Goal: Use online tool/utility: Utilize a website feature to perform a specific function

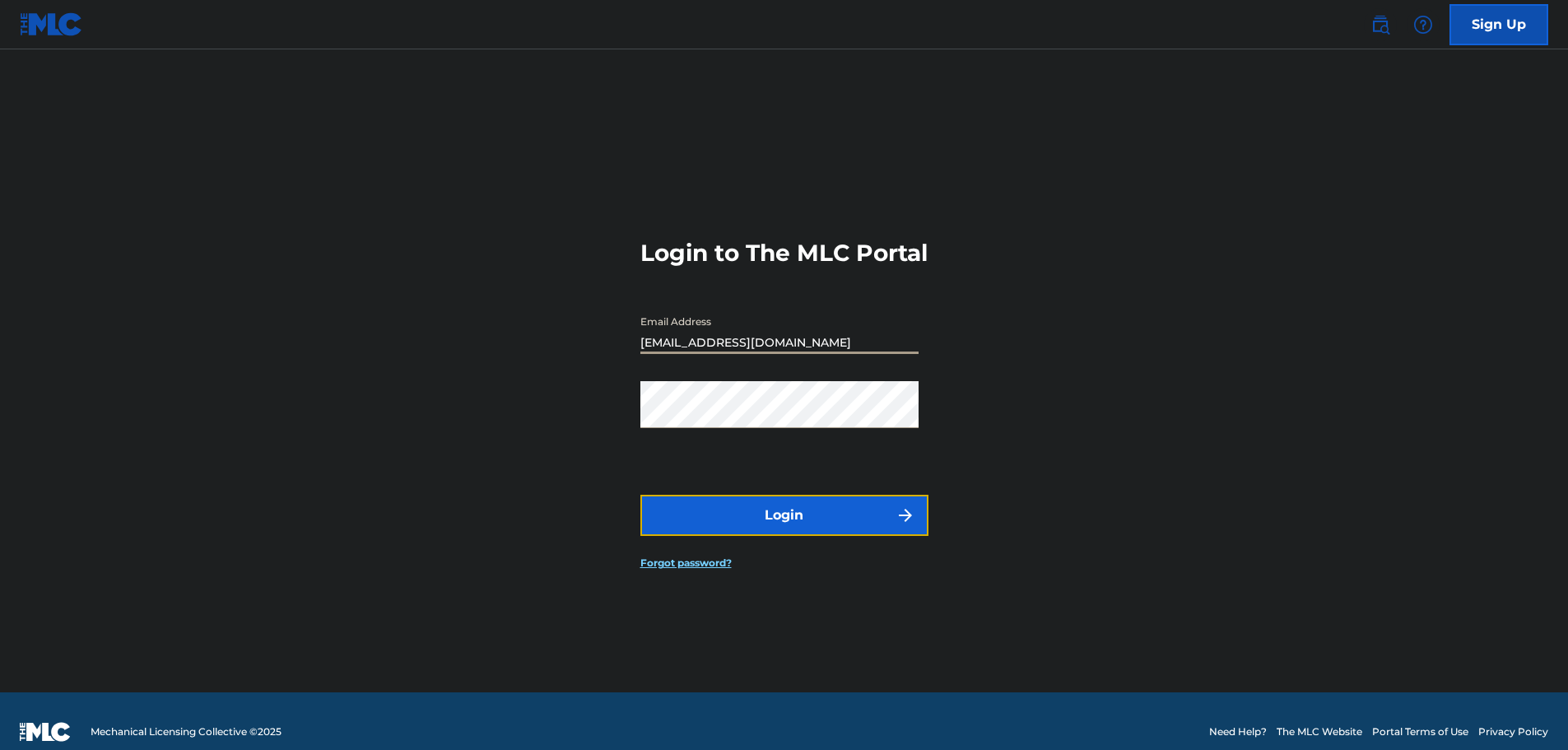
click at [786, 536] on button "Login" at bounding box center [784, 515] width 288 height 41
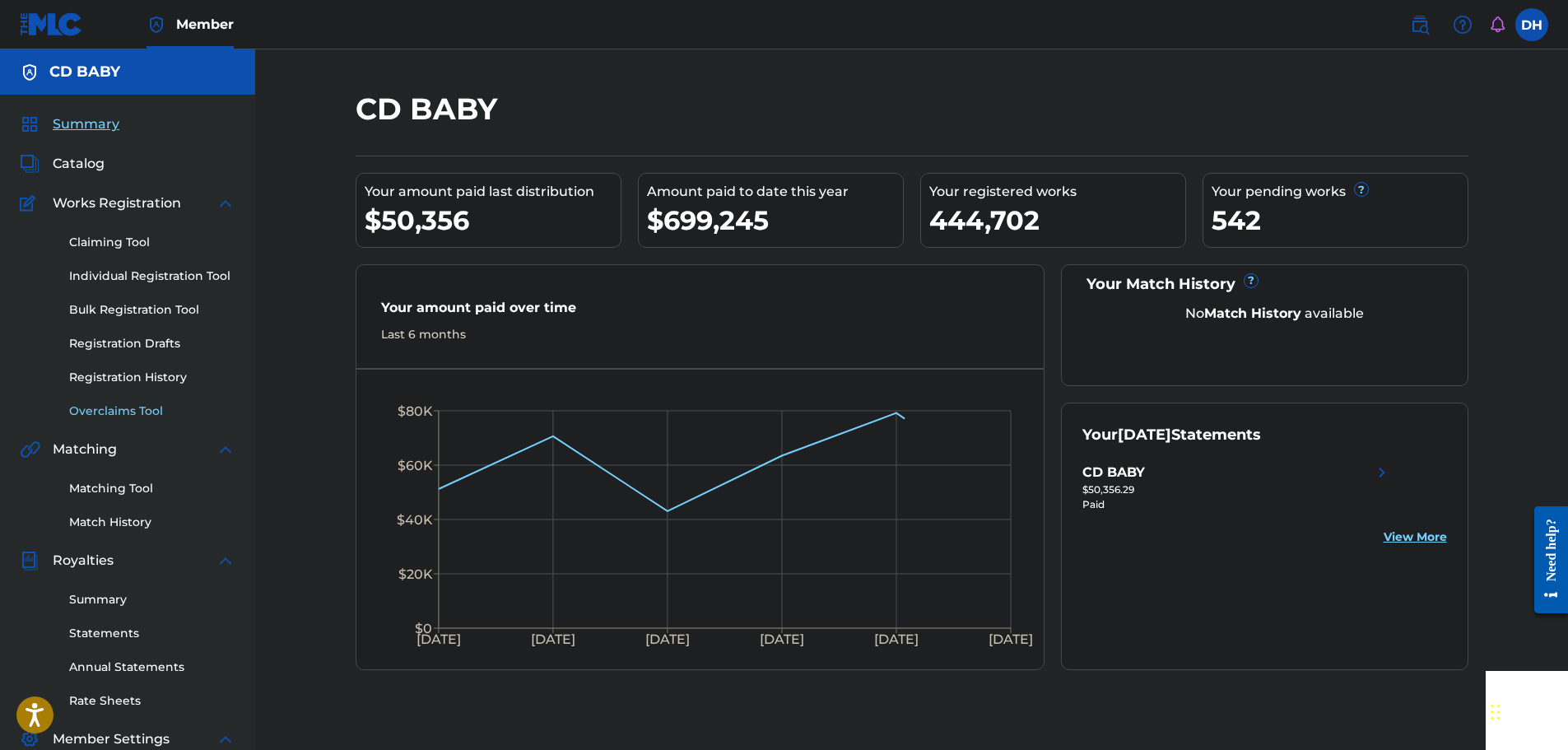
click at [144, 406] on link "Overclaims Tool" at bounding box center [152, 410] width 166 height 17
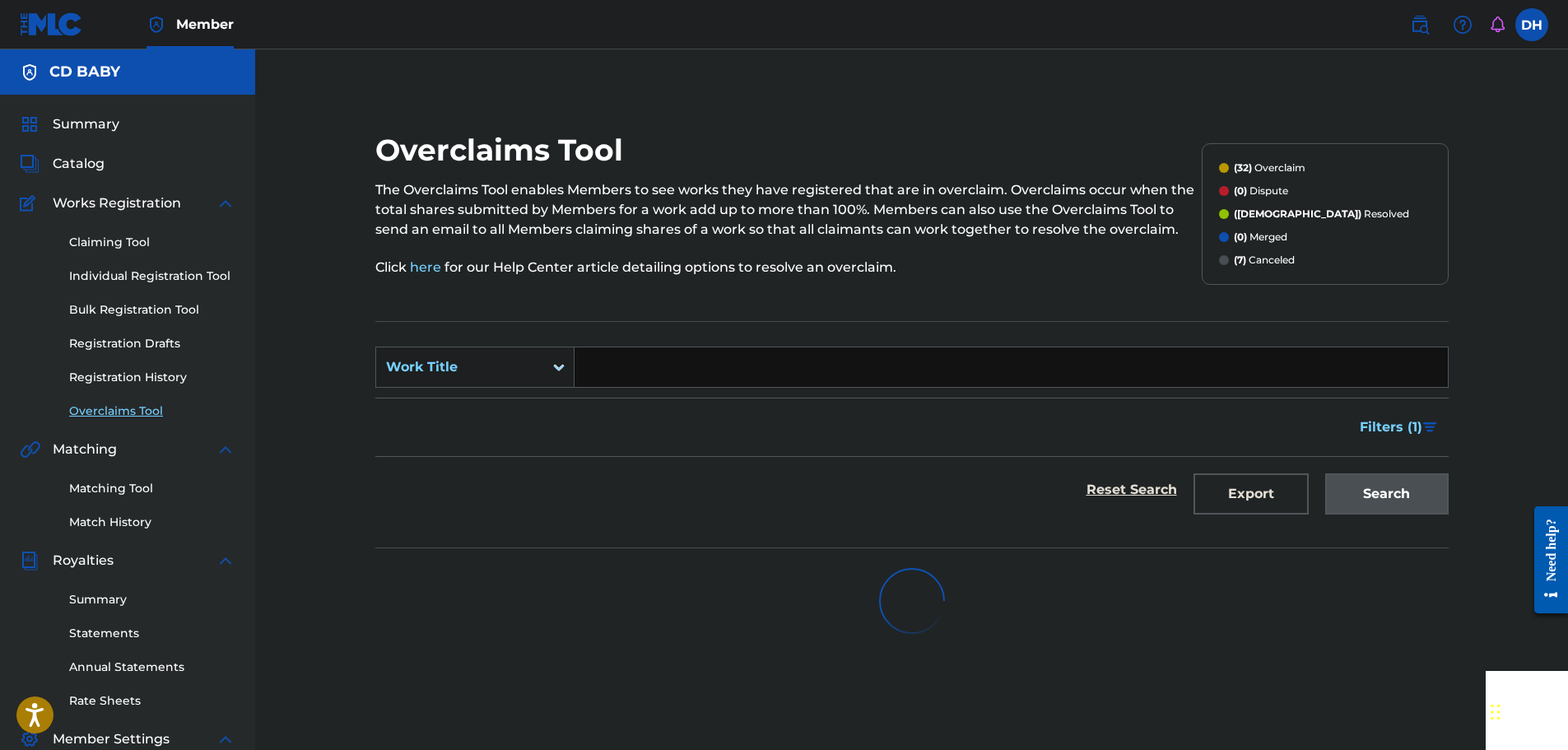
click at [636, 364] on input "Search Form" at bounding box center [1011, 366] width 873 height 39
paste input "IN THE FRIDGE"
type input "IN THE FRIDGE"
click at [1392, 500] on div "Search" at bounding box center [1383, 489] width 132 height 65
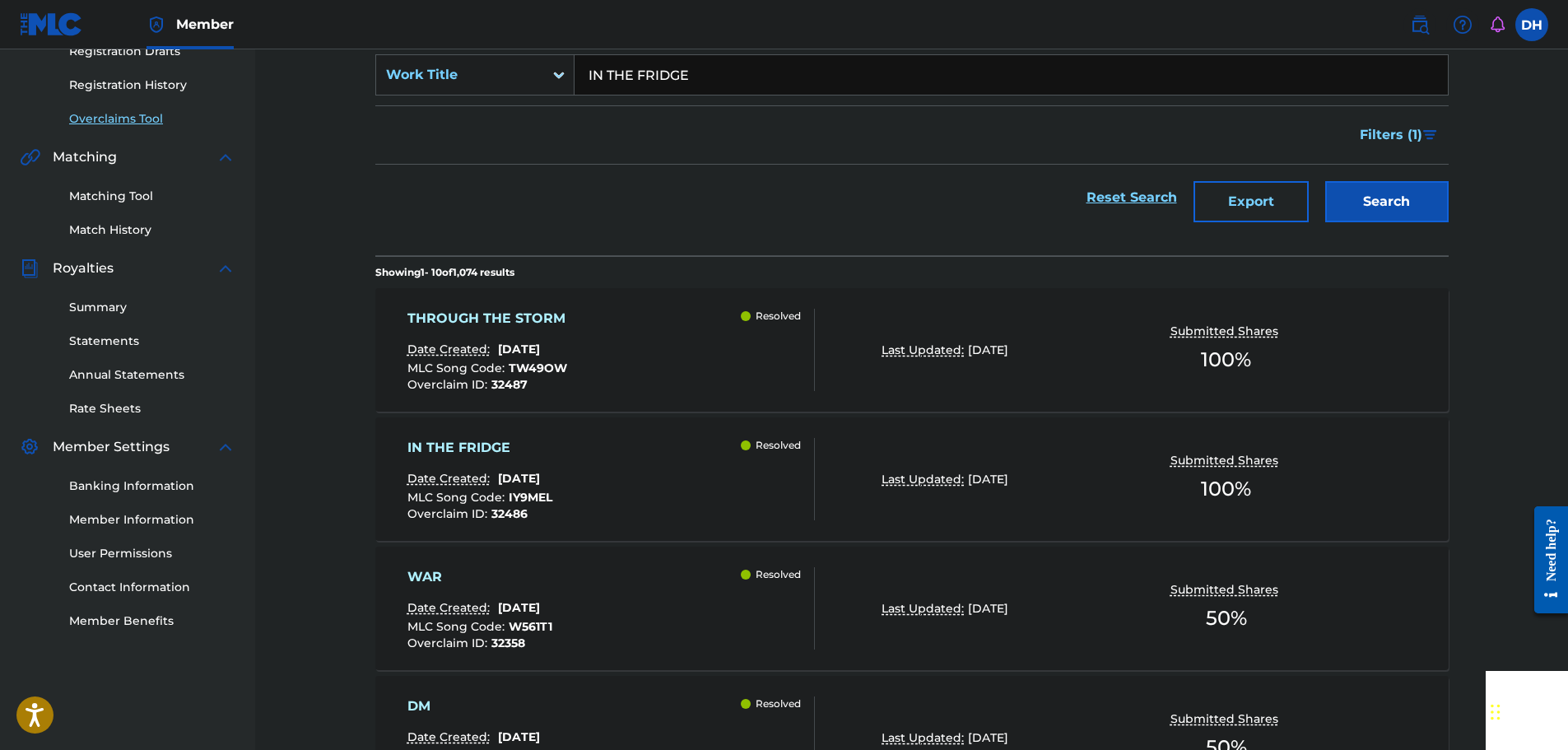
scroll to position [293, 0]
click at [696, 461] on div "IN THE FRIDGE Date Created: [DATE] MLC Song Code : IY9MEL Overclaim ID : 32486 …" at bounding box center [611, 478] width 408 height 83
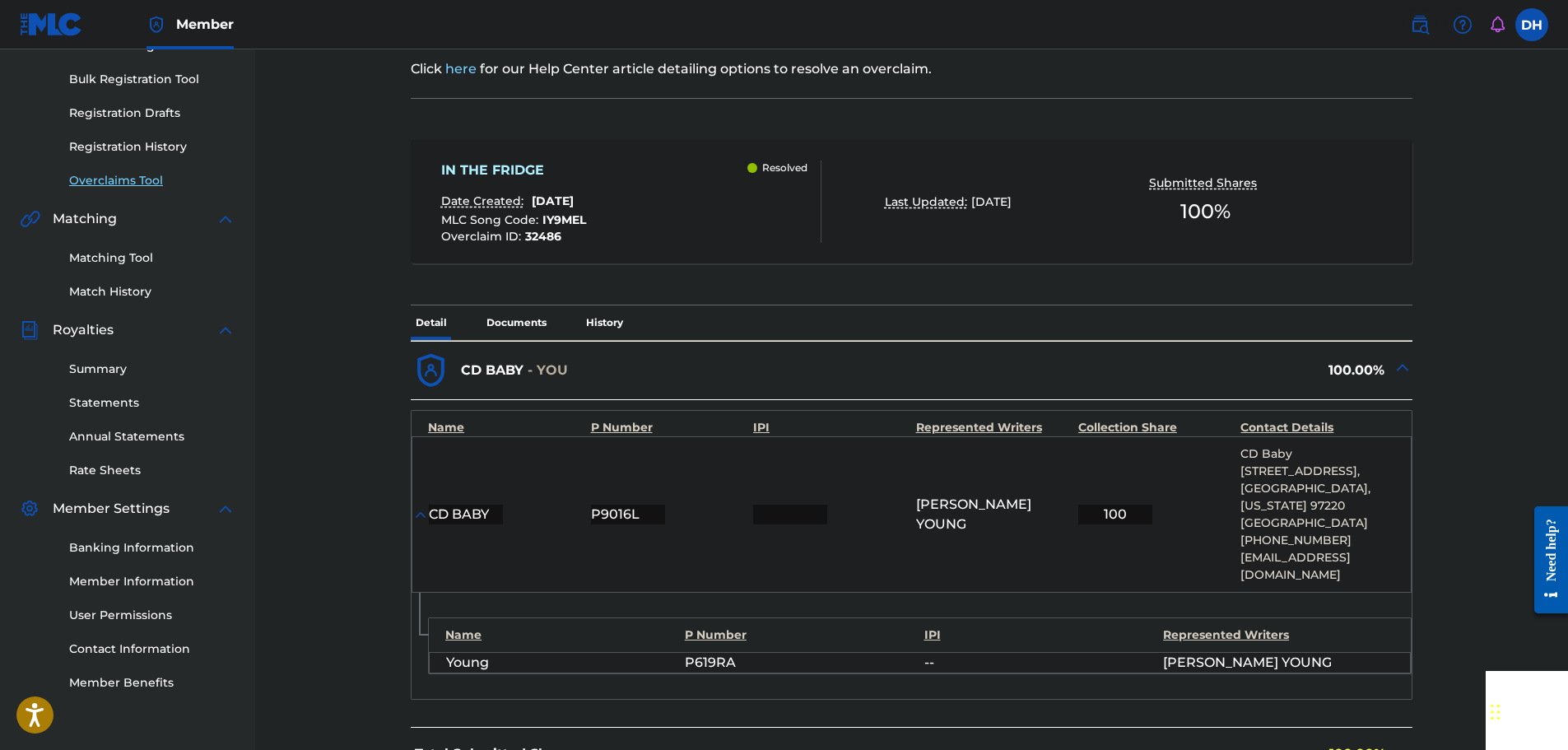
scroll to position [247, 0]
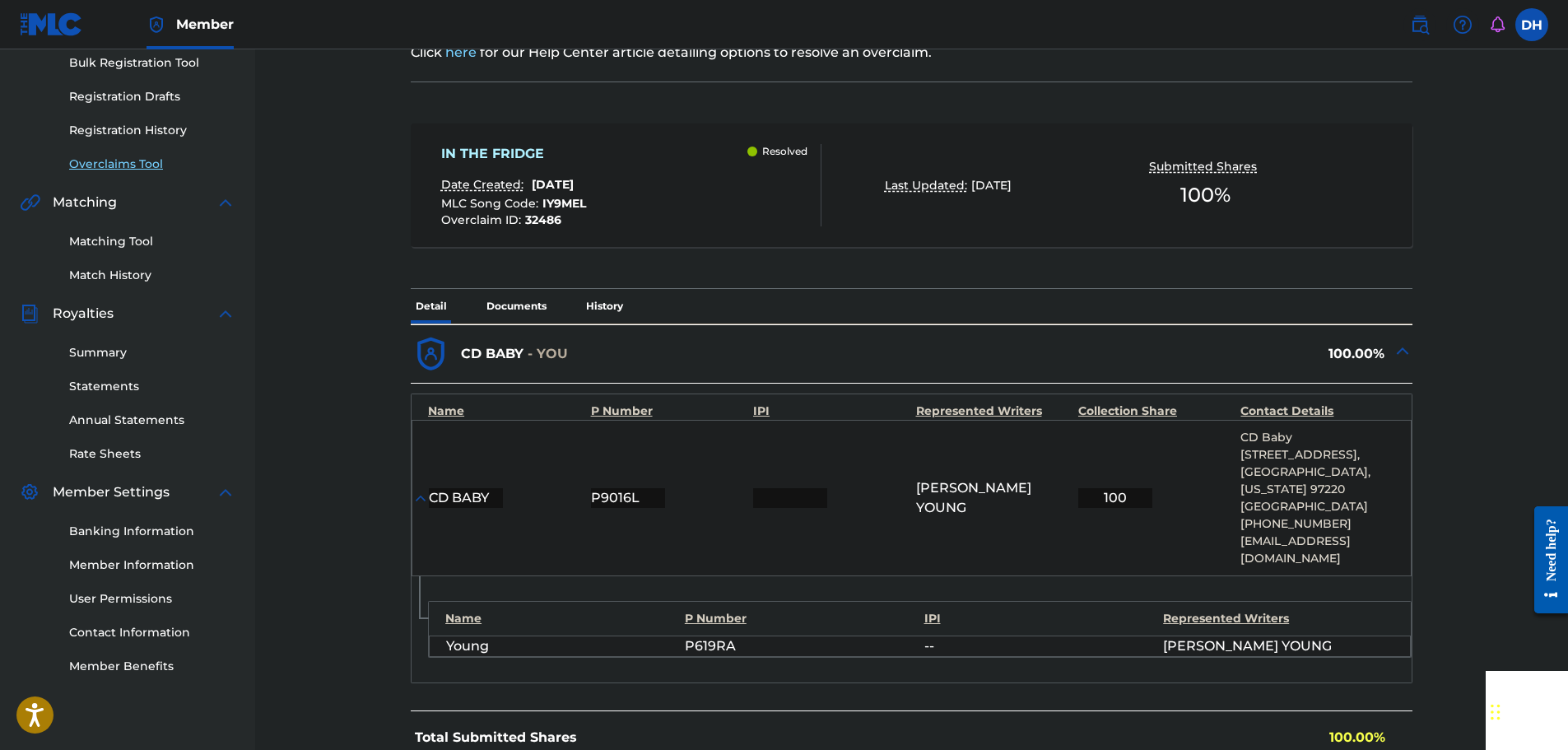
click at [131, 161] on link "Overclaims Tool" at bounding box center [152, 163] width 166 height 17
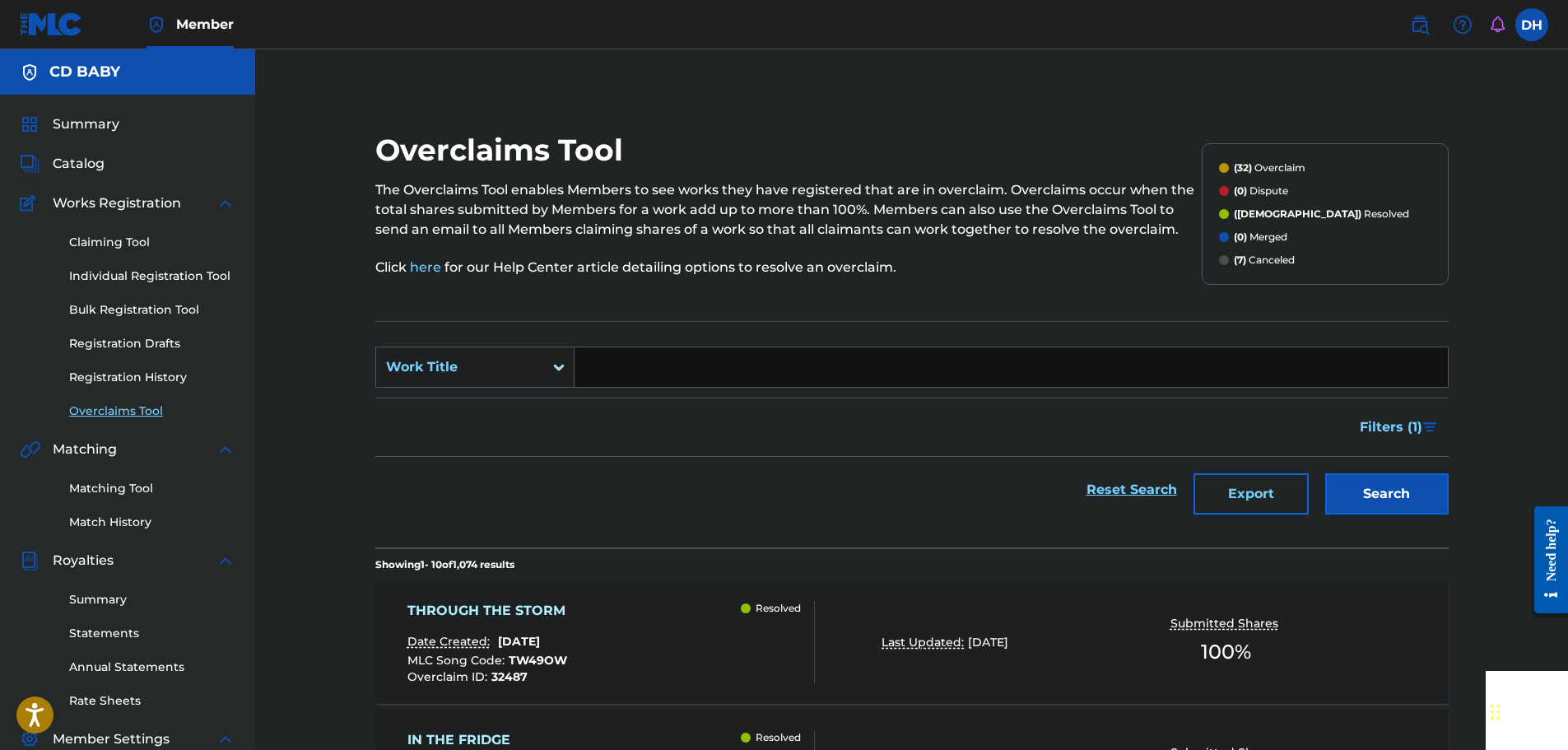
click at [619, 370] on input "Search Form" at bounding box center [1011, 366] width 873 height 39
paste input "THROUGH THE STORM"
type input "THROUGH THE STORM"
click at [1363, 504] on button "Search" at bounding box center [1387, 493] width 124 height 41
